Goal: Information Seeking & Learning: Learn about a topic

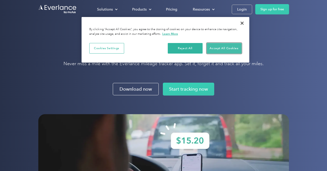
click at [218, 49] on button "Accept All Cookies" at bounding box center [224, 48] width 35 height 11
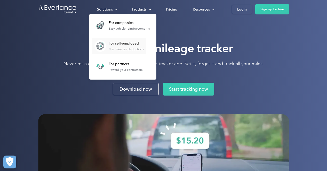
click at [115, 49] on div "Maximize tax deductions" at bounding box center [126, 49] width 35 height 4
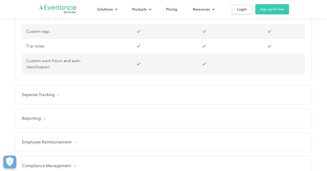
scroll to position [553, 0]
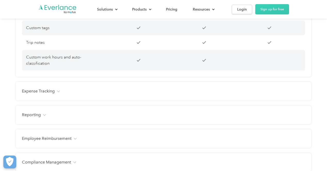
click at [98, 88] on div "Expense Tracking" at bounding box center [163, 91] width 283 height 6
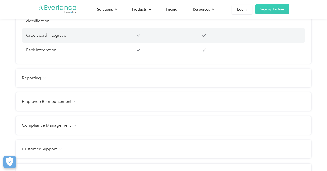
scroll to position [692, 0]
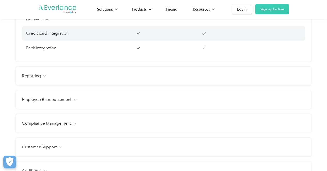
click at [95, 97] on div "Employee Reimbursement Tax-free benefit Customizable mileage rates Customizable…" at bounding box center [163, 100] width 295 height 19
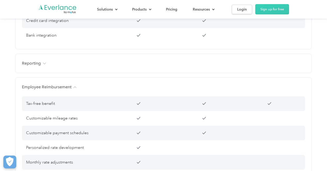
scroll to position [711, 0]
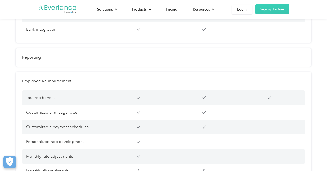
click at [94, 61] on div "Reporting Management dashboard Instant trip and expense visibility Full route m…" at bounding box center [163, 57] width 295 height 19
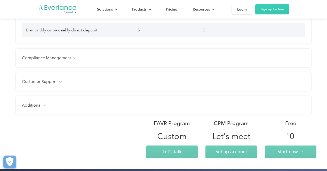
scroll to position [1065, 0]
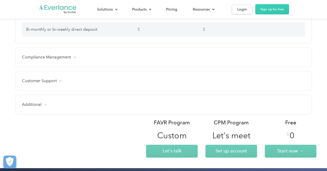
click at [87, 54] on div "Compliance Management" at bounding box center [163, 57] width 283 height 6
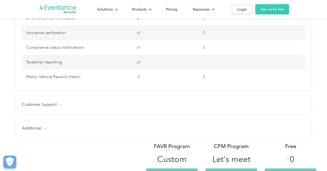
scroll to position [1140, 0]
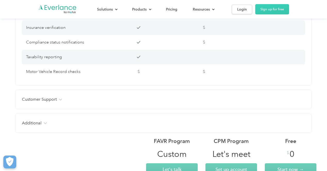
click at [79, 97] on div "Customer Support" at bounding box center [163, 100] width 283 height 6
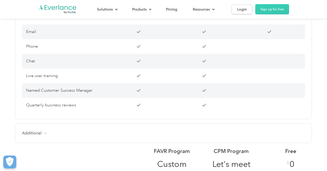
scroll to position [1226, 0]
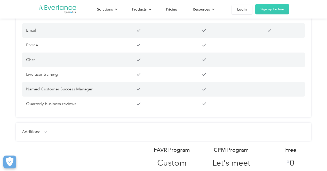
click at [76, 123] on div "Additional Users Unlimited Unlimited Up to 15 Free manager and admin-only licen…" at bounding box center [163, 132] width 295 height 19
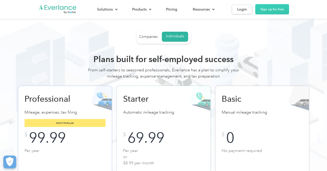
scroll to position [0, 0]
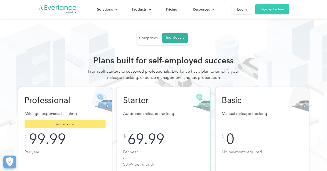
click at [148, 40] on div "Companies" at bounding box center [148, 38] width 19 height 5
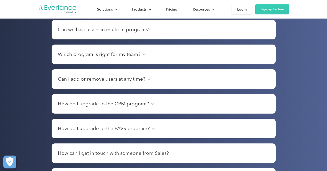
scroll to position [1624, 0]
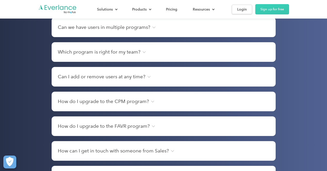
click at [141, 49] on div "Which program is right for my team?" at bounding box center [164, 52] width 212 height 7
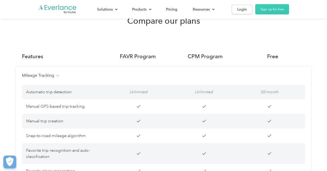
scroll to position [0, 0]
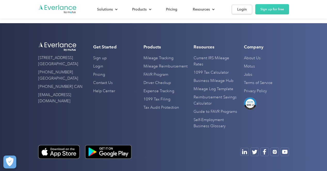
scroll to position [1482, 0]
